Goal: Task Accomplishment & Management: Complete application form

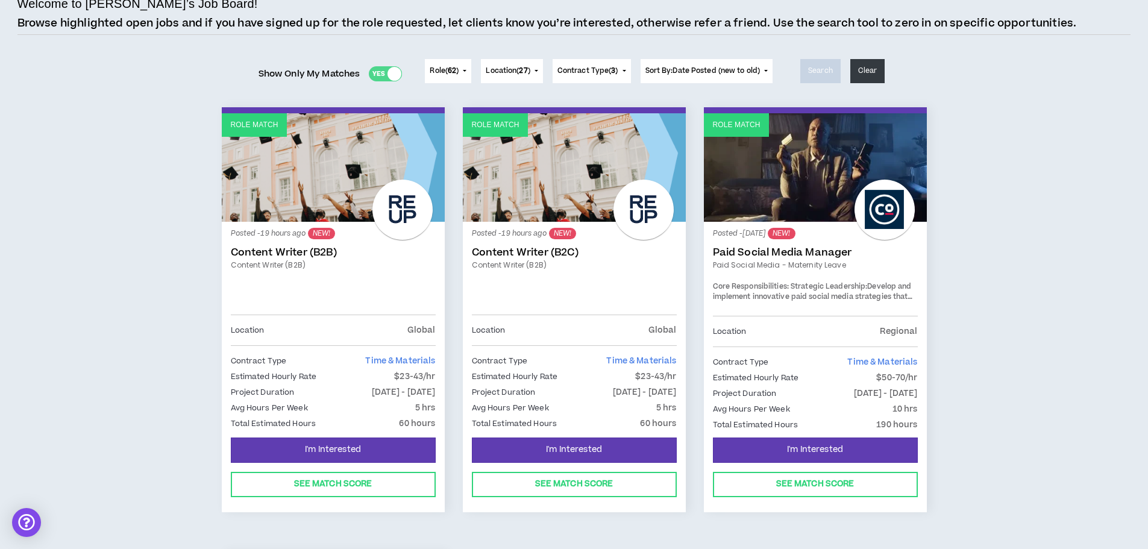
scroll to position [121, 0]
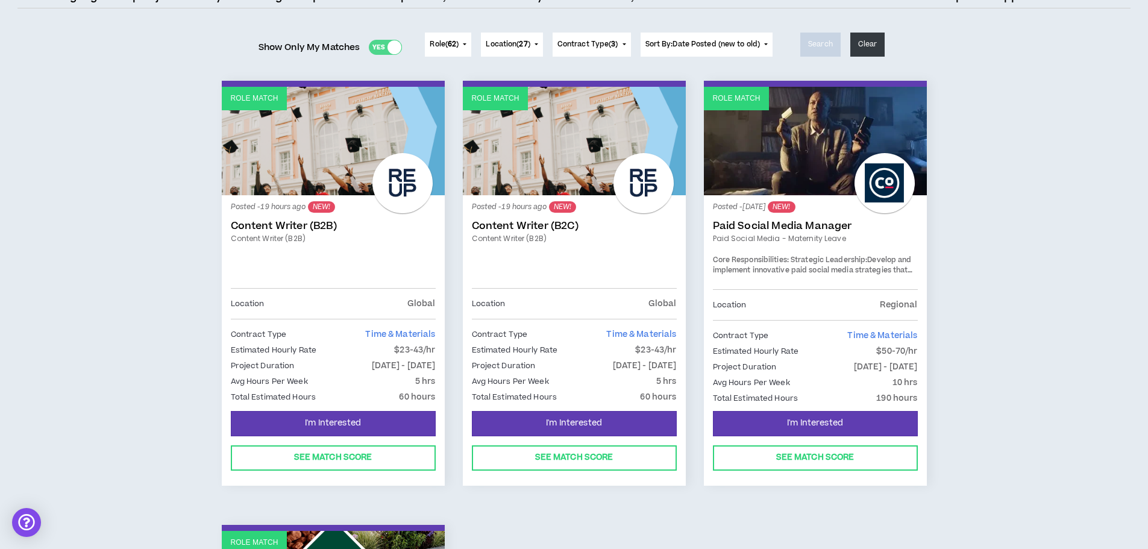
click at [782, 192] on link "Role Match" at bounding box center [815, 141] width 223 height 109
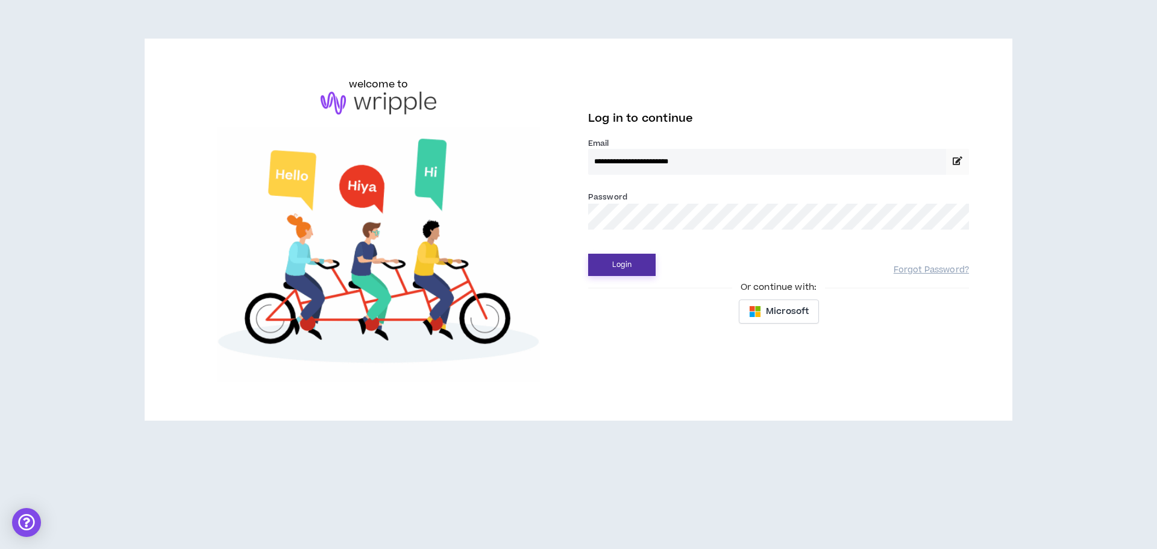
click at [642, 265] on button "Login" at bounding box center [622, 265] width 68 height 22
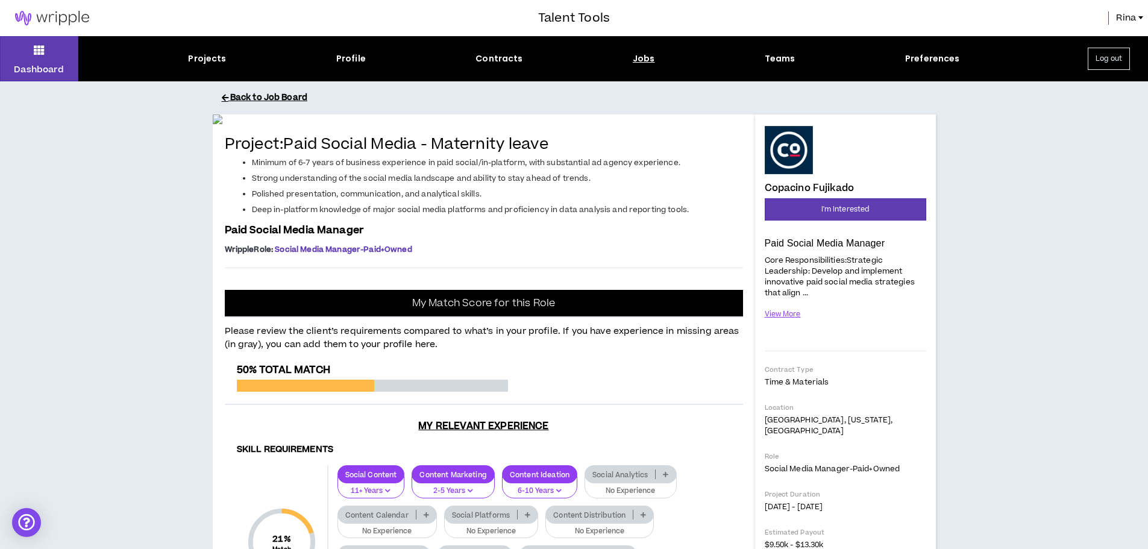
click at [275, 91] on button "Back to Job Board" at bounding box center [583, 97] width 723 height 21
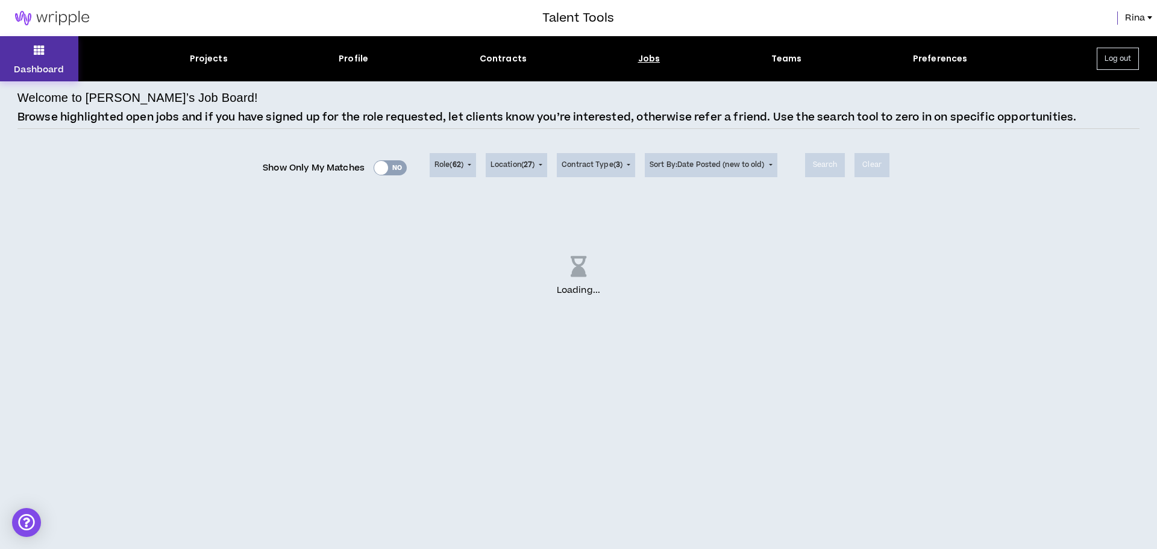
click at [57, 60] on button "Dashboard" at bounding box center [39, 58] width 78 height 45
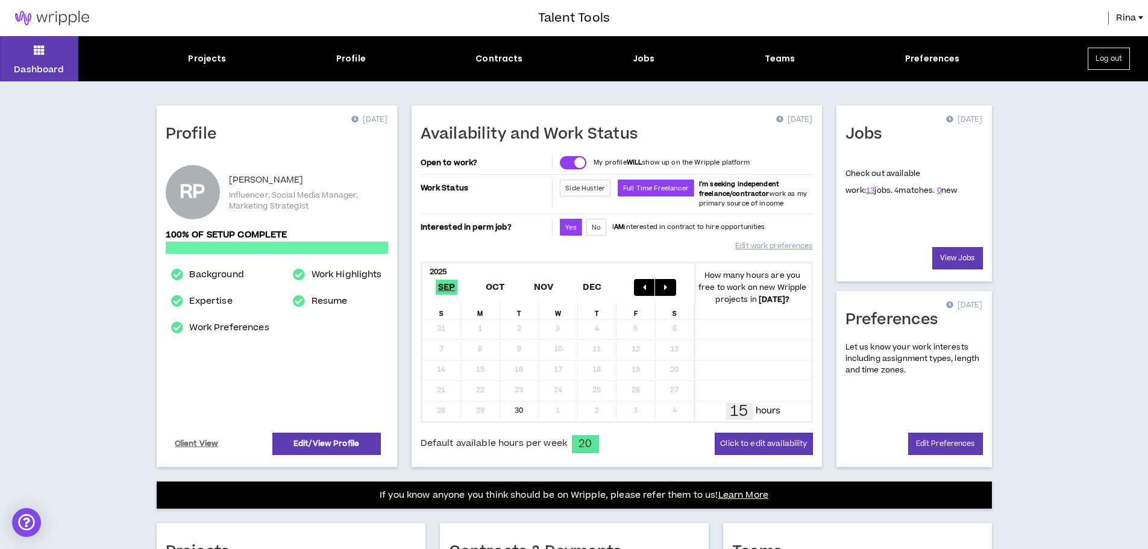
click at [895, 191] on link "4" at bounding box center [897, 190] width 4 height 11
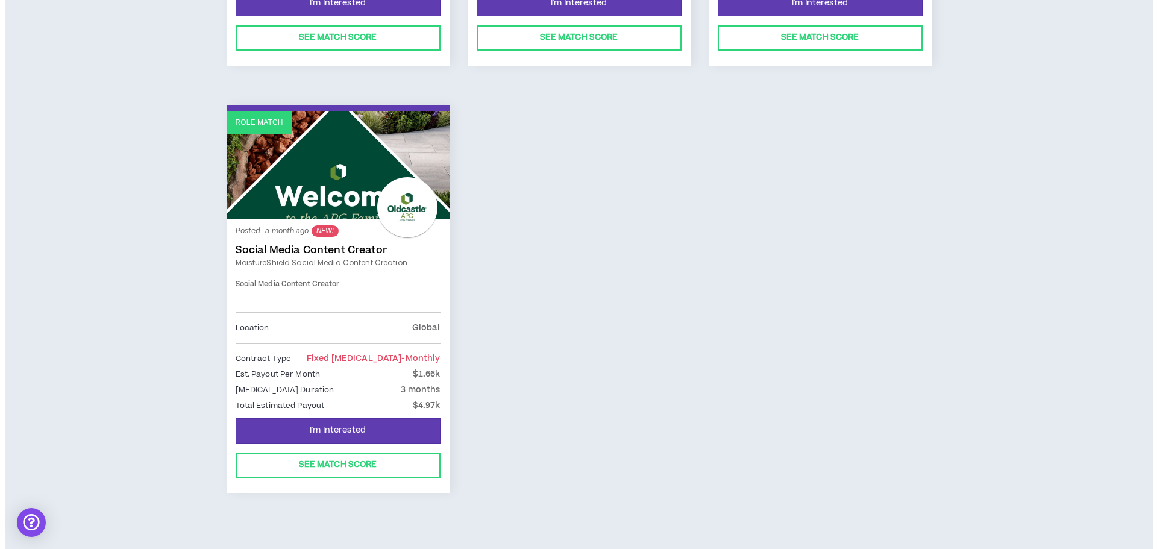
scroll to position [548, 0]
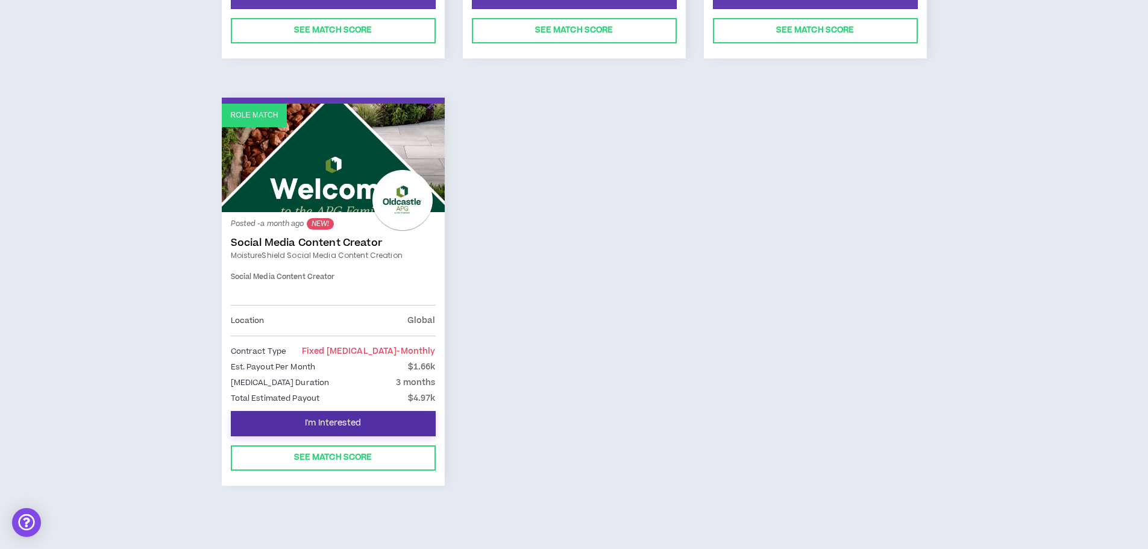
click at [403, 433] on button "I'm Interested" at bounding box center [333, 423] width 205 height 25
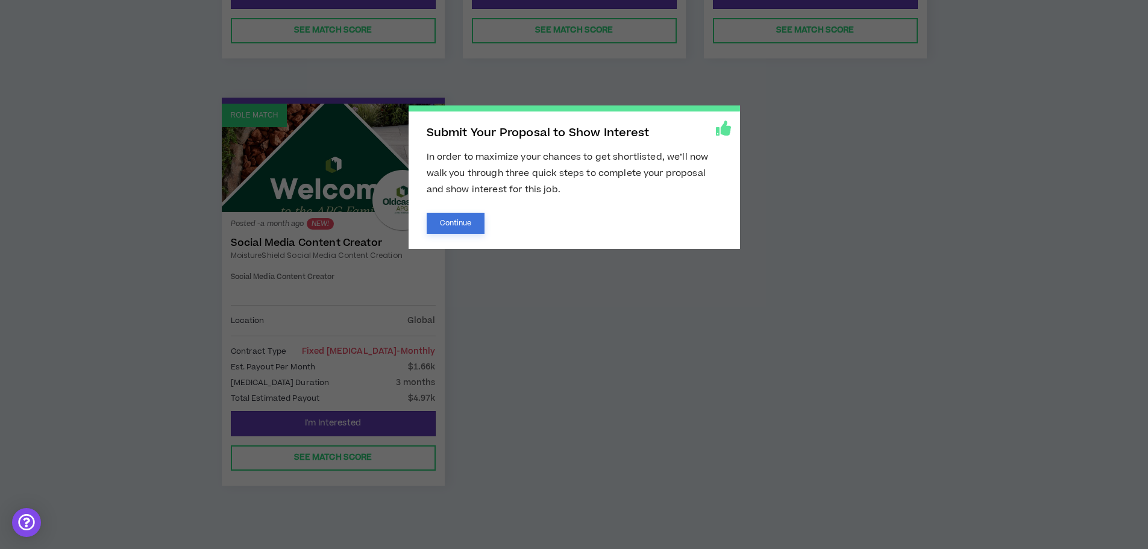
click at [450, 224] on button "Continue" at bounding box center [456, 223] width 58 height 21
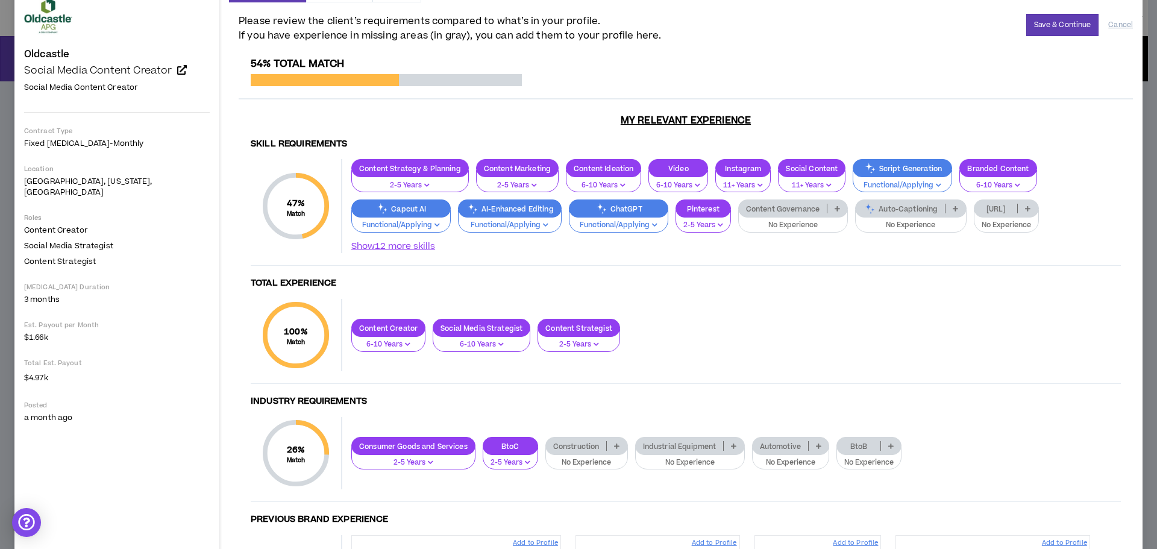
scroll to position [6, 0]
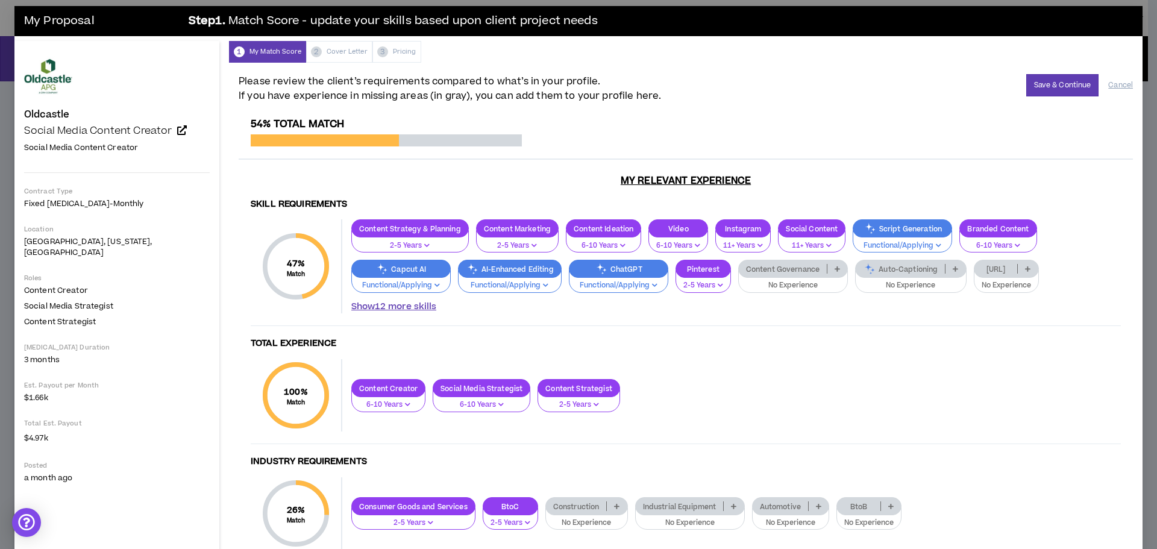
click at [359, 303] on button "Show 12 more skills" at bounding box center [393, 306] width 85 height 13
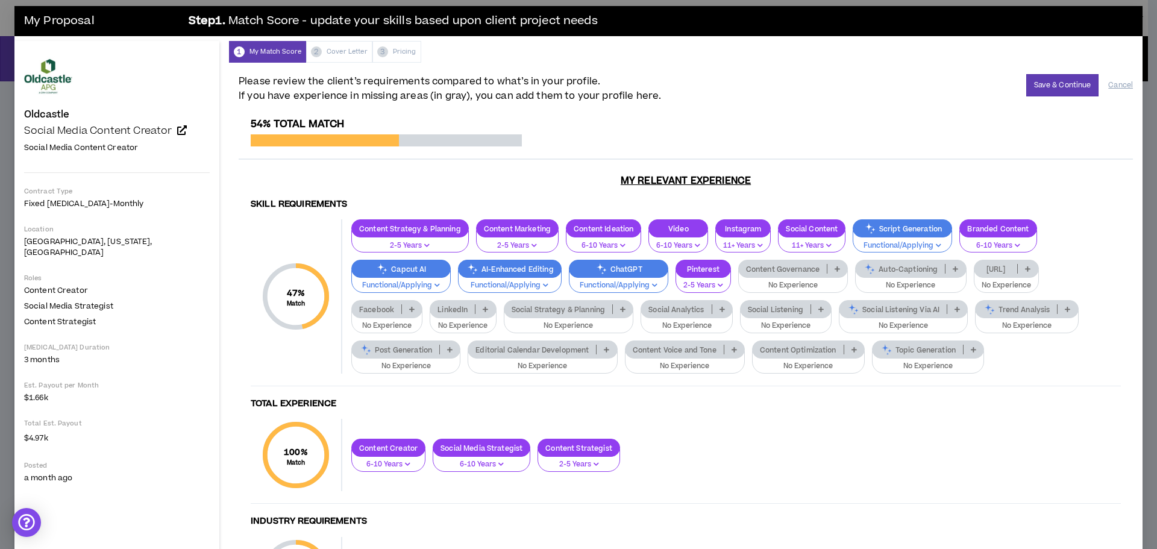
click at [505, 312] on p "Social Strategy & Planning" at bounding box center [559, 309] width 109 height 9
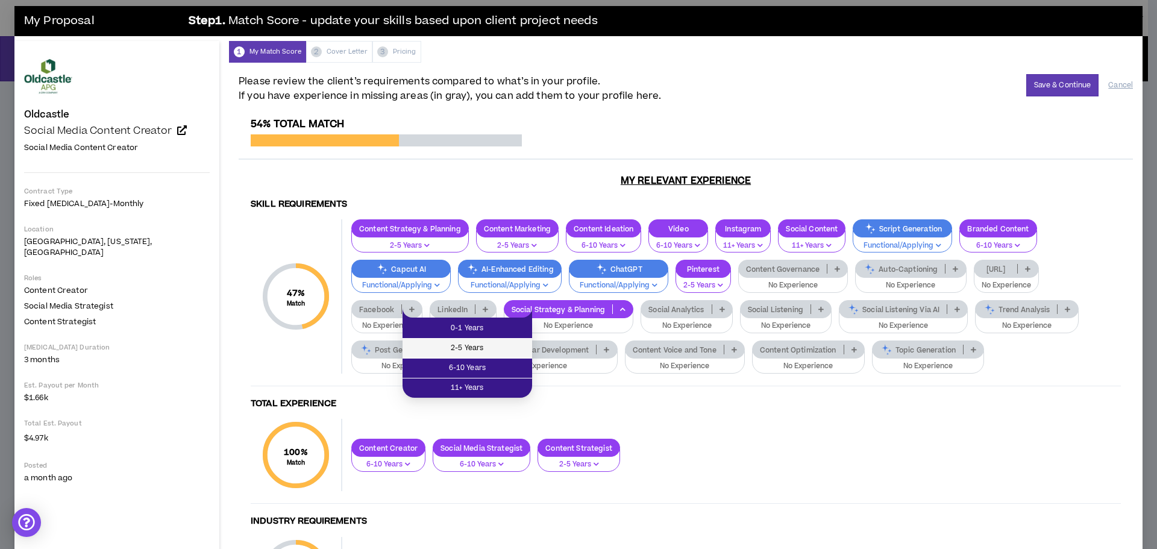
click at [483, 352] on span "2-5 Years" at bounding box center [467, 348] width 115 height 13
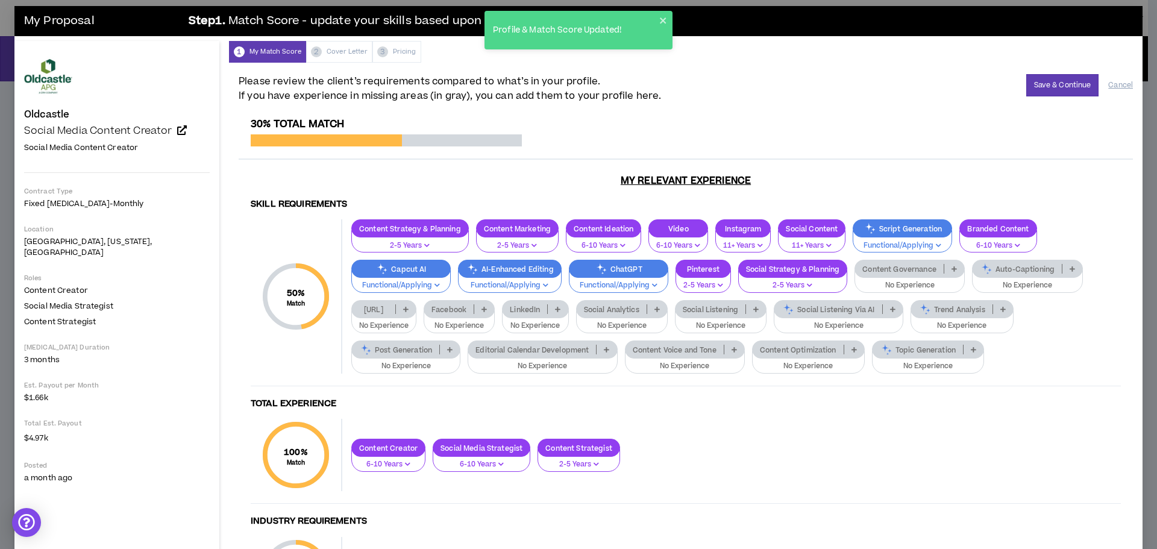
click at [616, 313] on p "Social Analytics" at bounding box center [612, 309] width 70 height 9
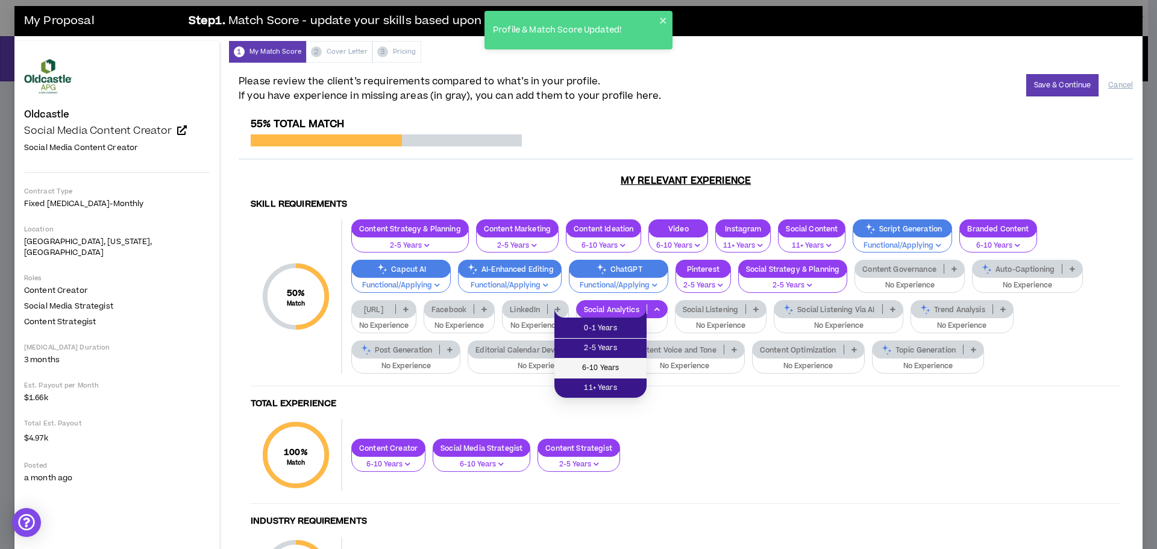
click at [613, 368] on span "6-10 Years" at bounding box center [601, 368] width 78 height 13
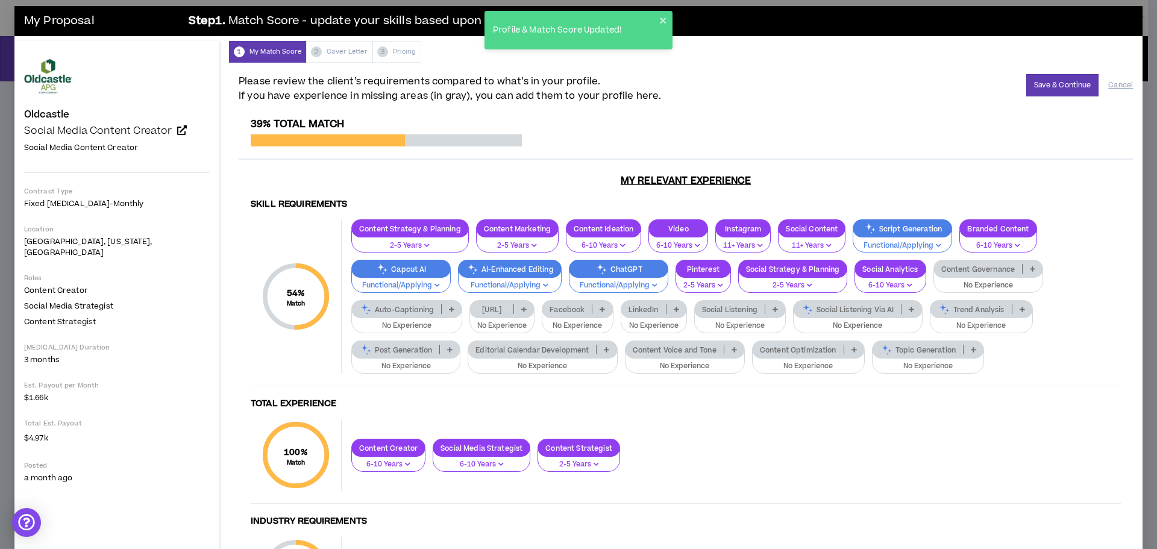
click at [972, 309] on p "Trend Analysis" at bounding box center [971, 309] width 81 height 9
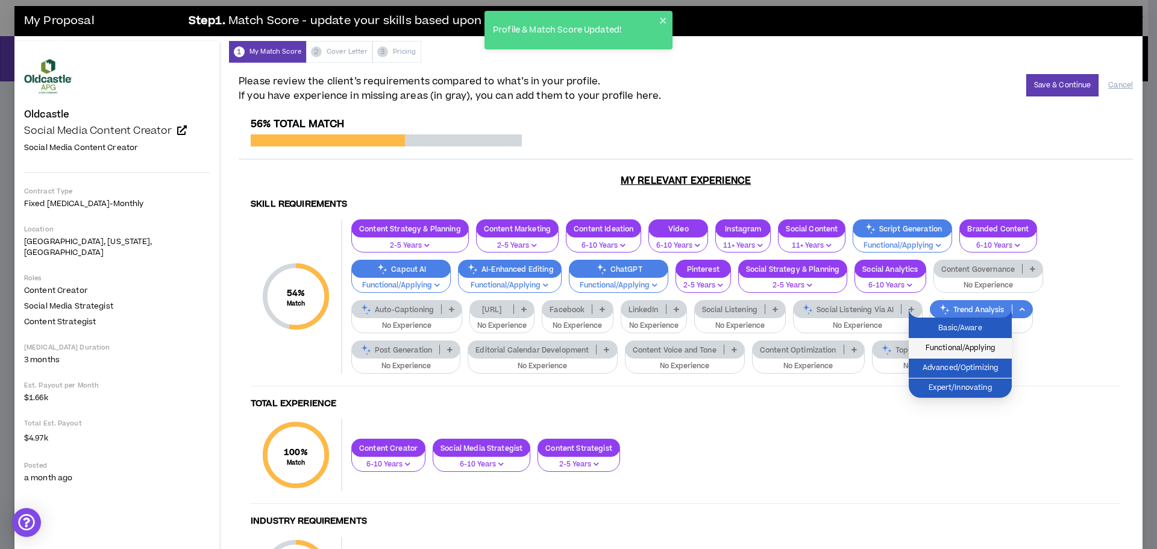
click at [964, 350] on span "Functional/Applying" at bounding box center [960, 348] width 89 height 13
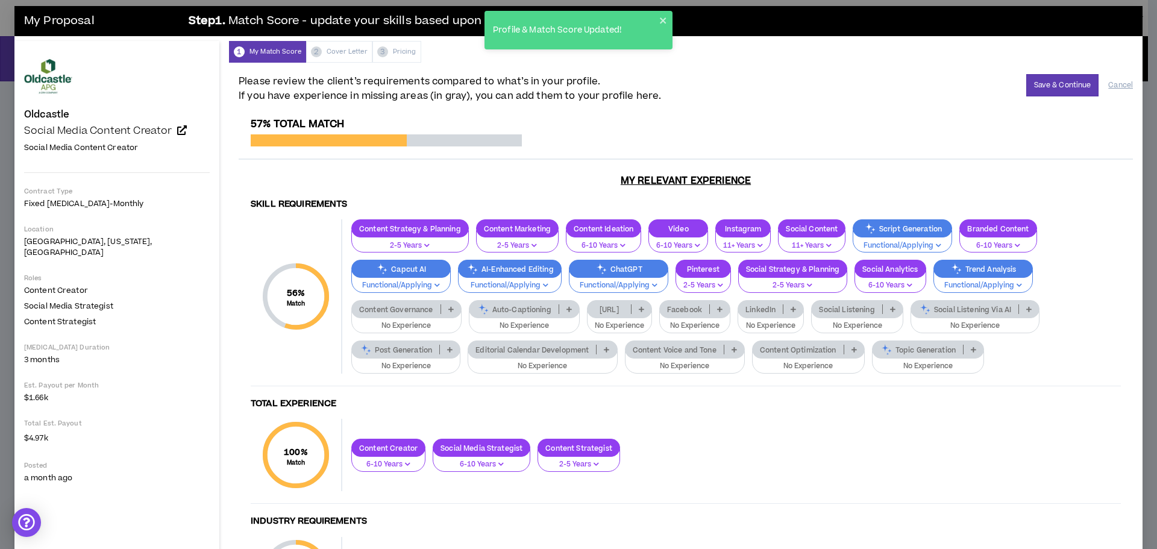
click at [522, 351] on p "Editorial Calendar Development" at bounding box center [532, 349] width 128 height 9
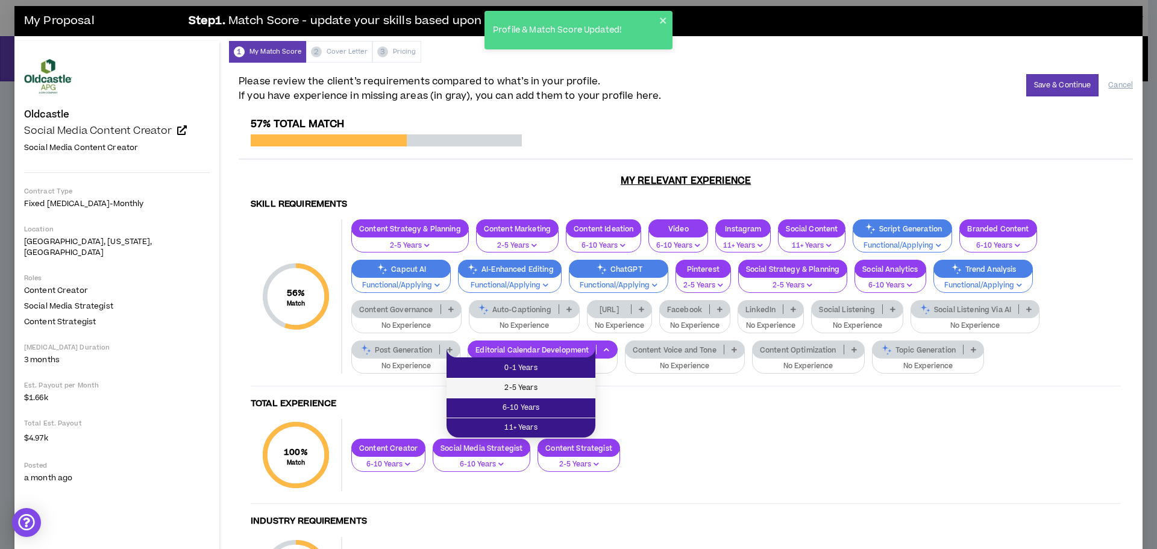
click at [526, 383] on span "2-5 Years" at bounding box center [521, 388] width 134 height 13
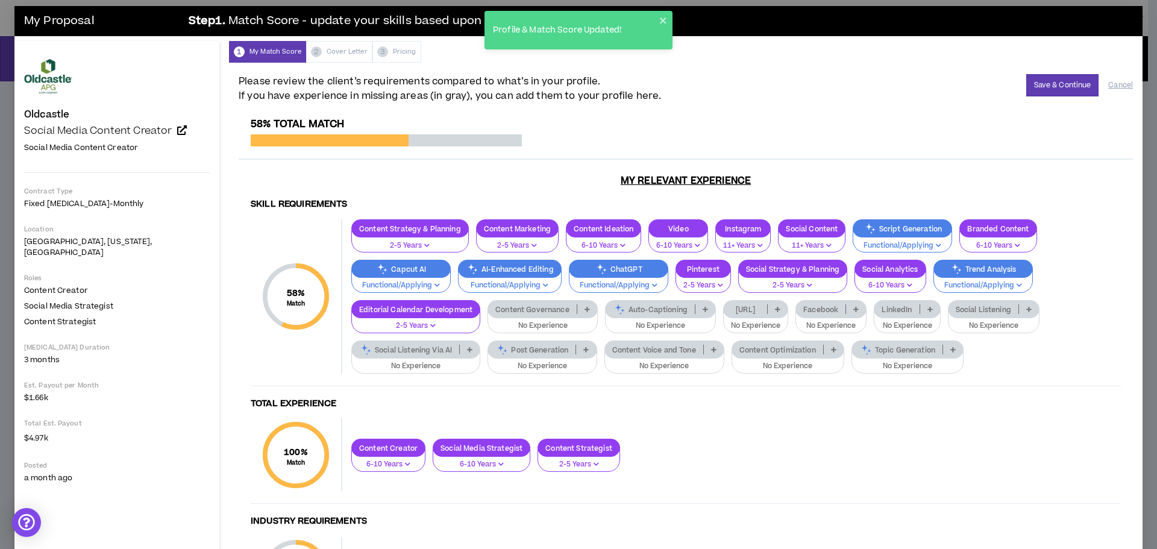
click at [525, 347] on p "Post Generation" at bounding box center [531, 349] width 87 height 9
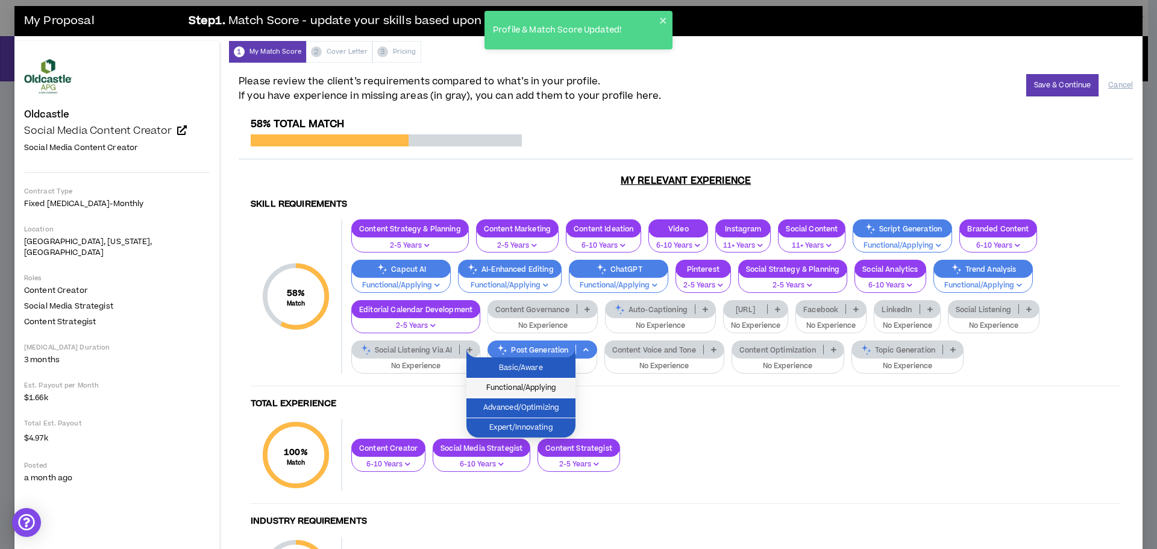
click at [536, 392] on span "Functional/Applying" at bounding box center [521, 388] width 95 height 13
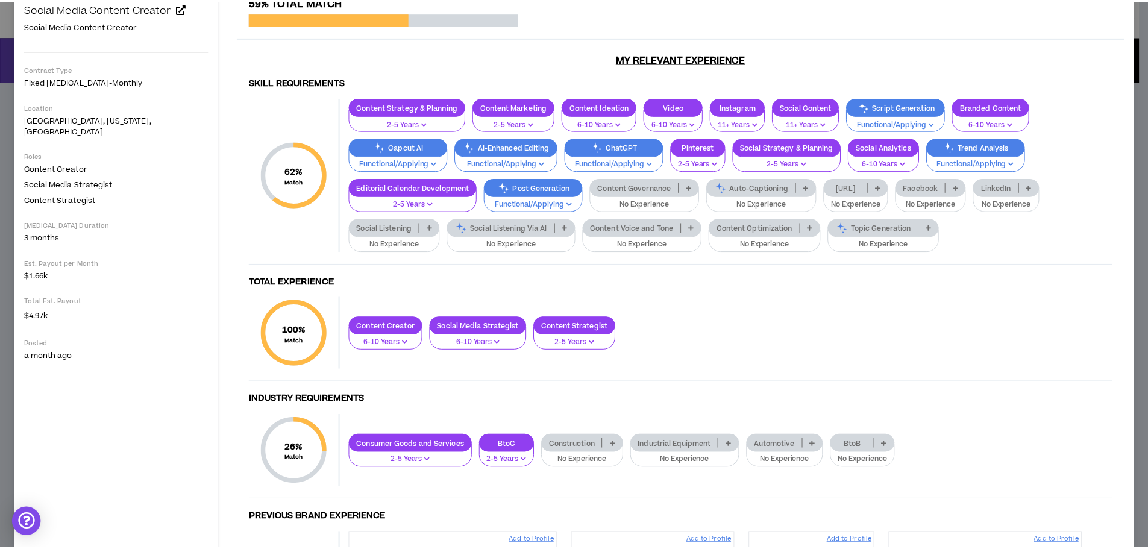
scroll to position [0, 0]
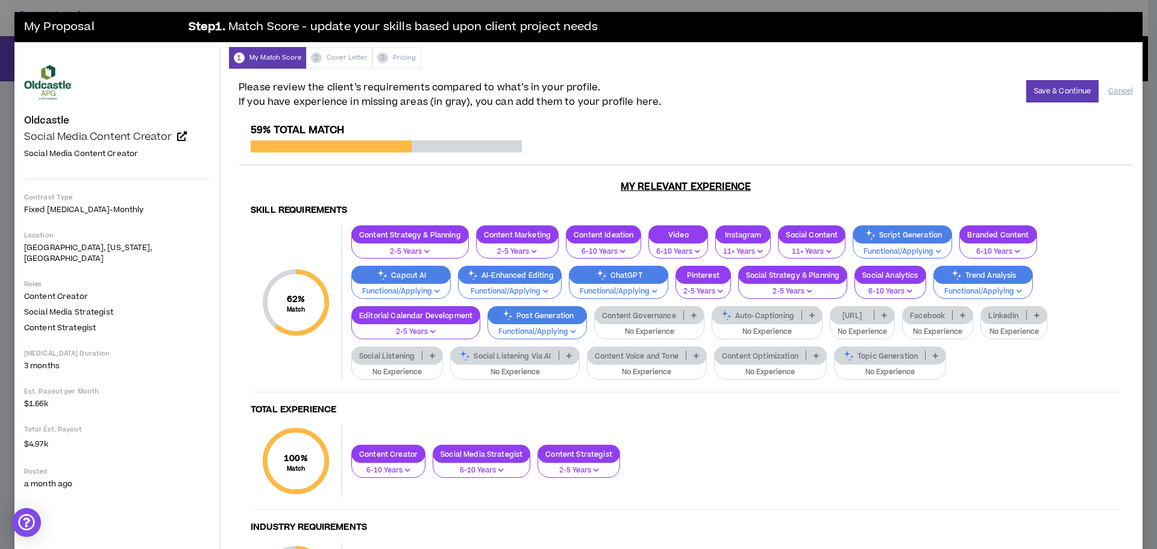
click at [632, 351] on p "Content Voice and Tone" at bounding box center [637, 355] width 98 height 9
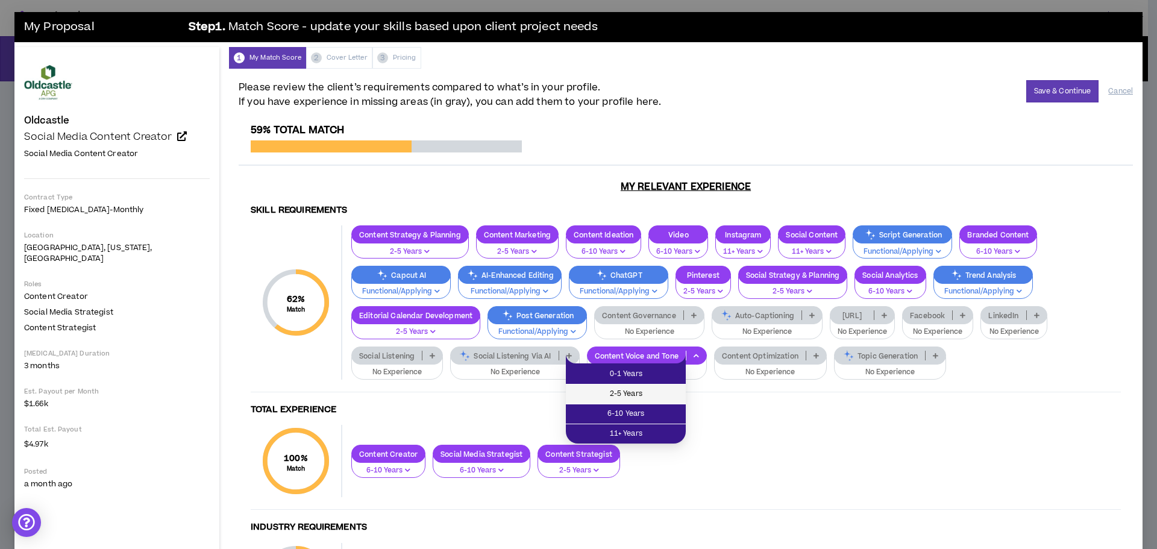
click at [634, 401] on li "2-5 Years" at bounding box center [626, 395] width 120 height 20
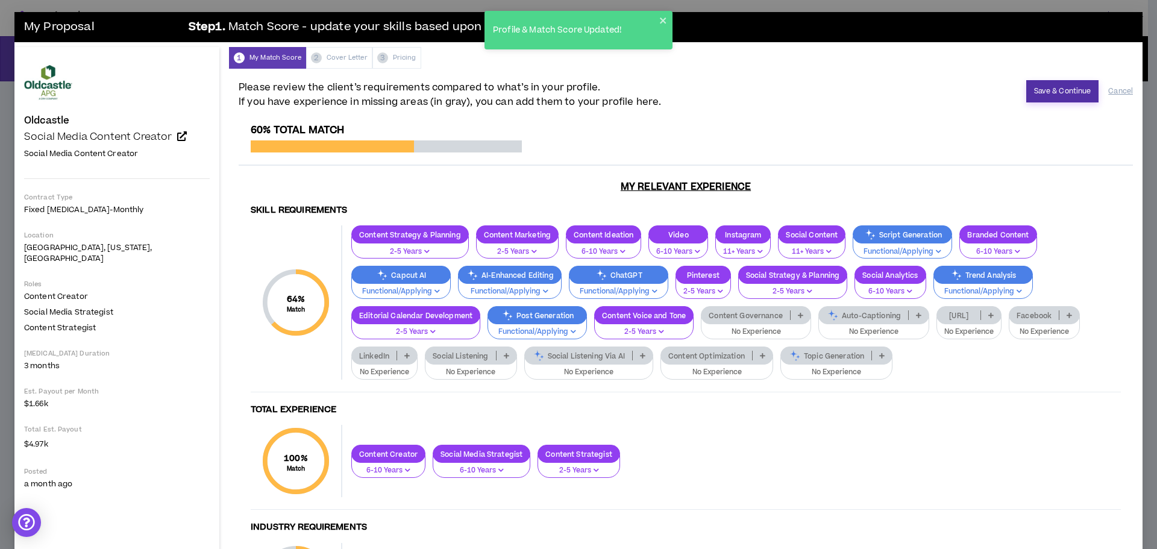
click at [1057, 95] on button "Save & Continue" at bounding box center [1063, 91] width 73 height 22
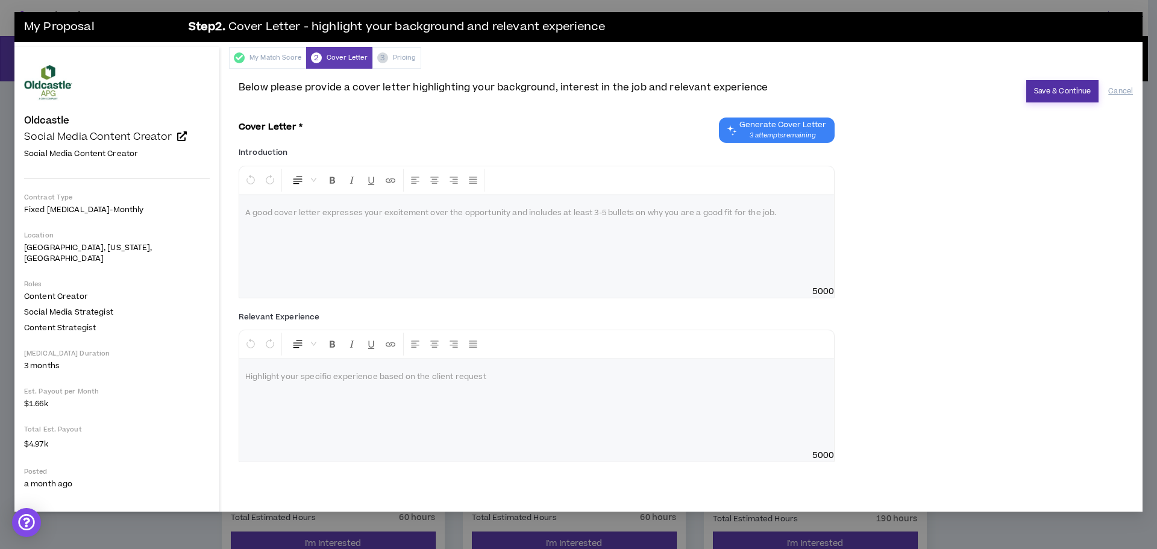
click at [1060, 98] on button "Save & Continue" at bounding box center [1063, 91] width 73 height 22
click at [1122, 89] on button "Cancel" at bounding box center [1121, 91] width 25 height 21
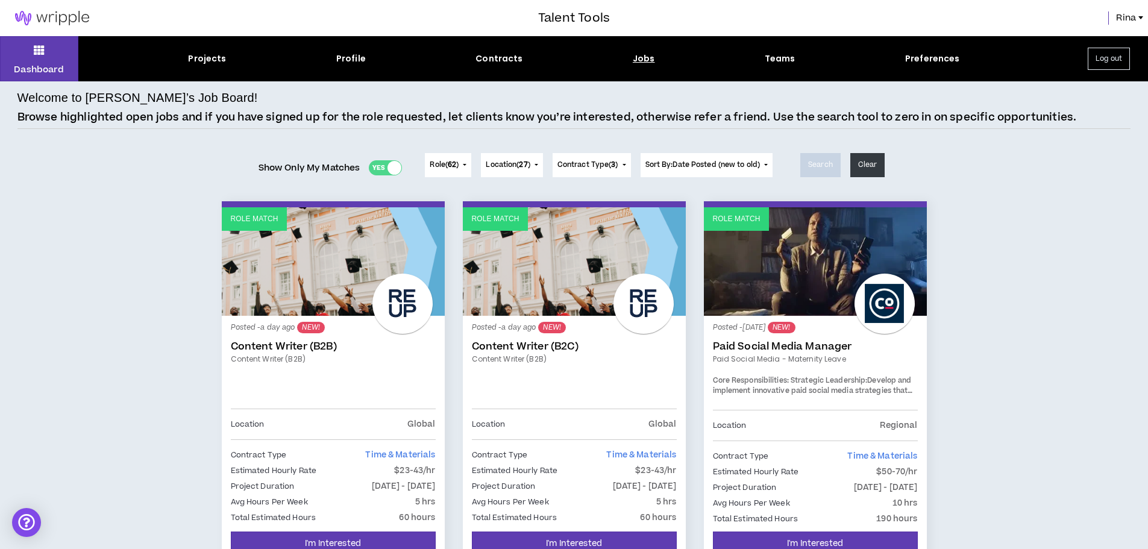
click at [896, 309] on div at bounding box center [885, 304] width 60 height 60
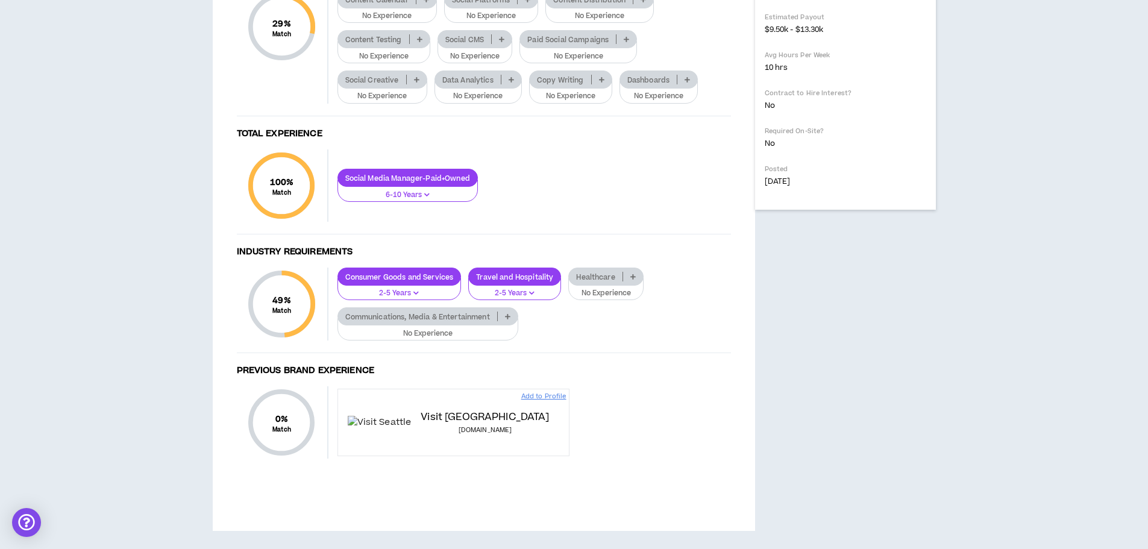
scroll to position [807, 0]
